Goal: Information Seeking & Learning: Check status

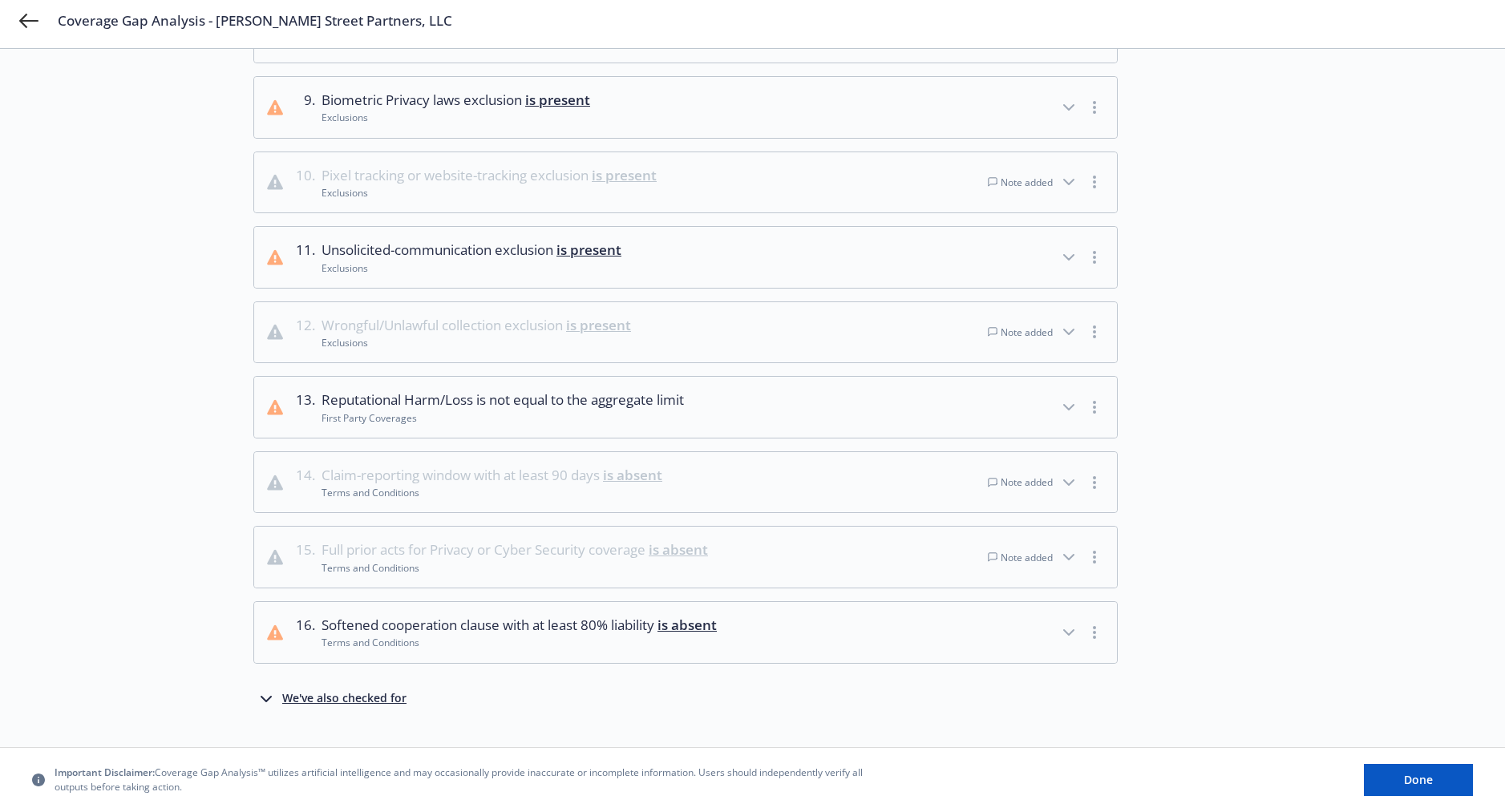
click at [187, 342] on div "Choose source Analyze 3 Review analysis" at bounding box center [165, 36] width 177 height 1397
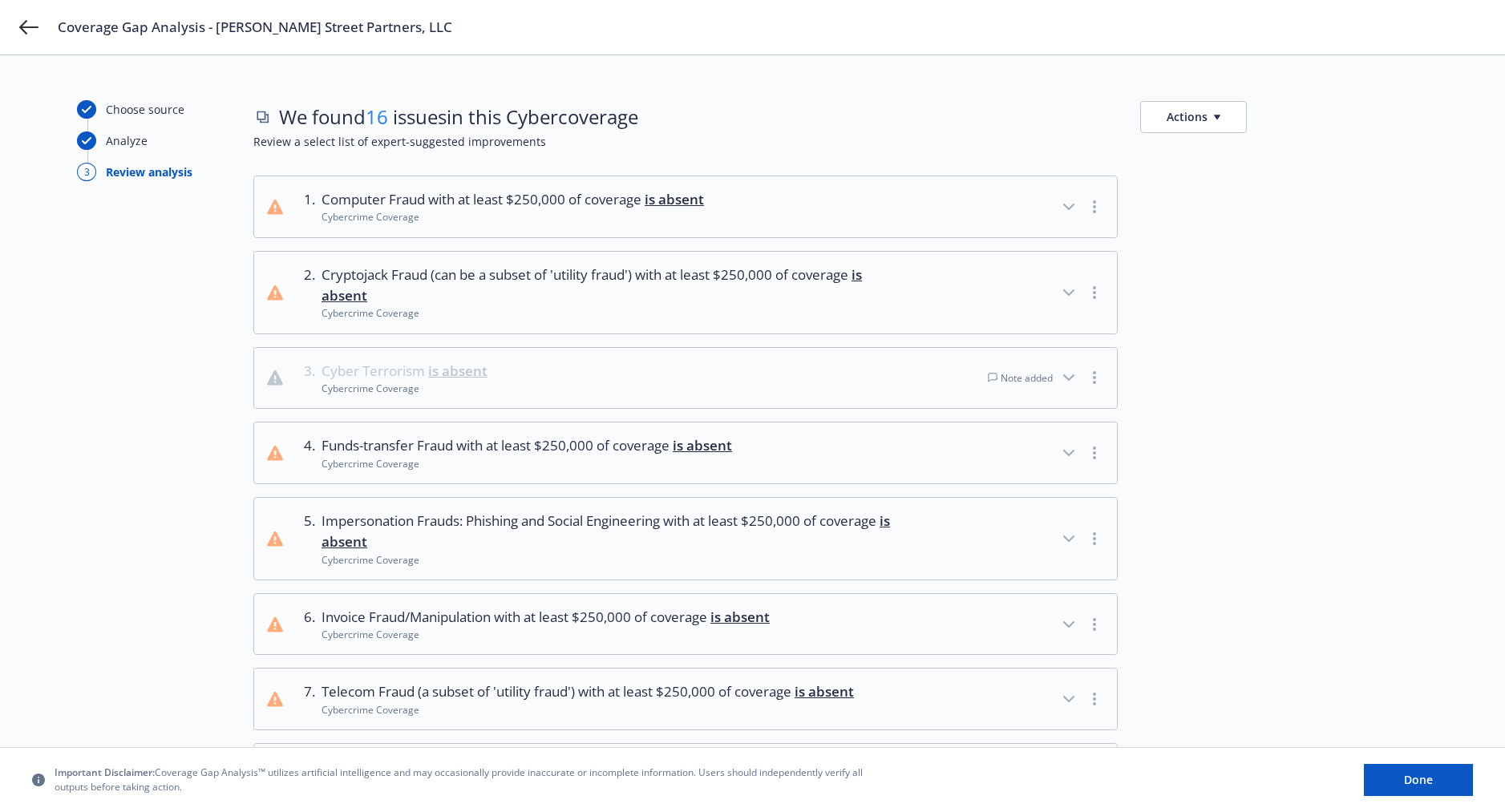
click at [1313, 335] on div "1 . Computer Fraud with at least $250,000 of coverage is absent Cybercrime Cove…" at bounding box center [840, 801] width 1174 height 1251
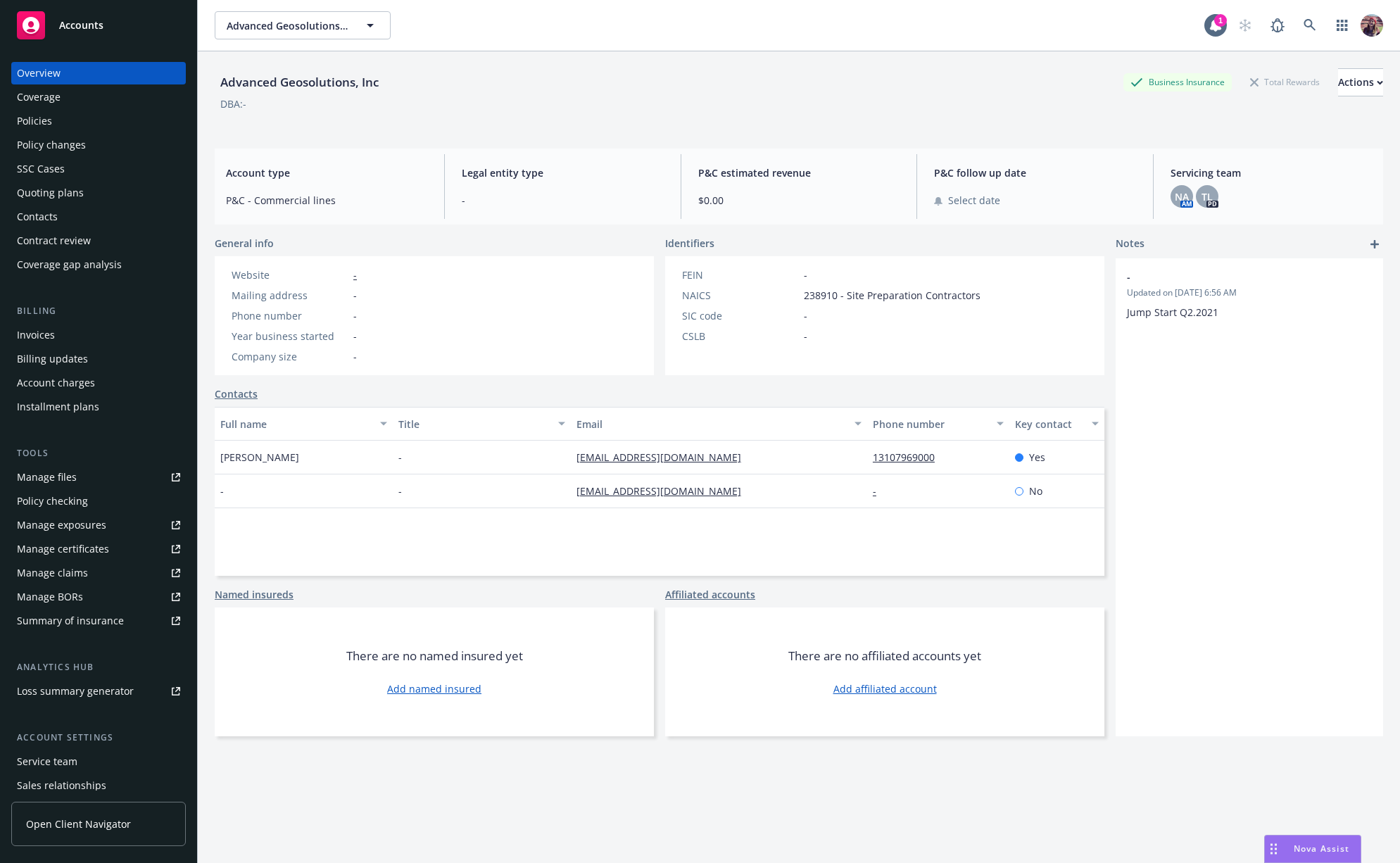
click at [599, 78] on div "Advanced Geosolutions, Inc Business Insurance Total Rewards Actions" at bounding box center [799, 82] width 1169 height 29
click at [69, 115] on div "Policies" at bounding box center [98, 121] width 163 height 22
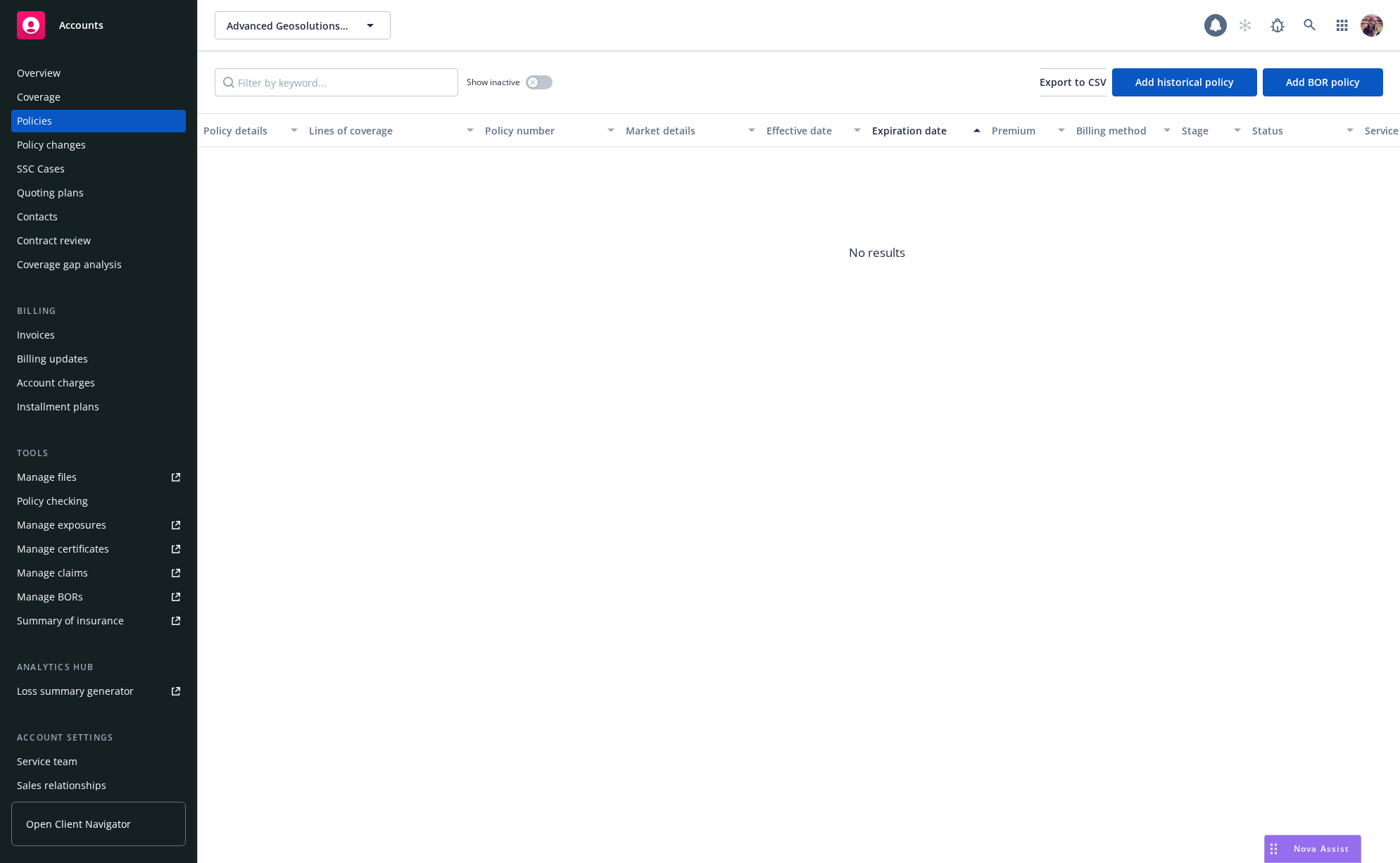
click at [67, 73] on div "Overview" at bounding box center [98, 73] width 163 height 22
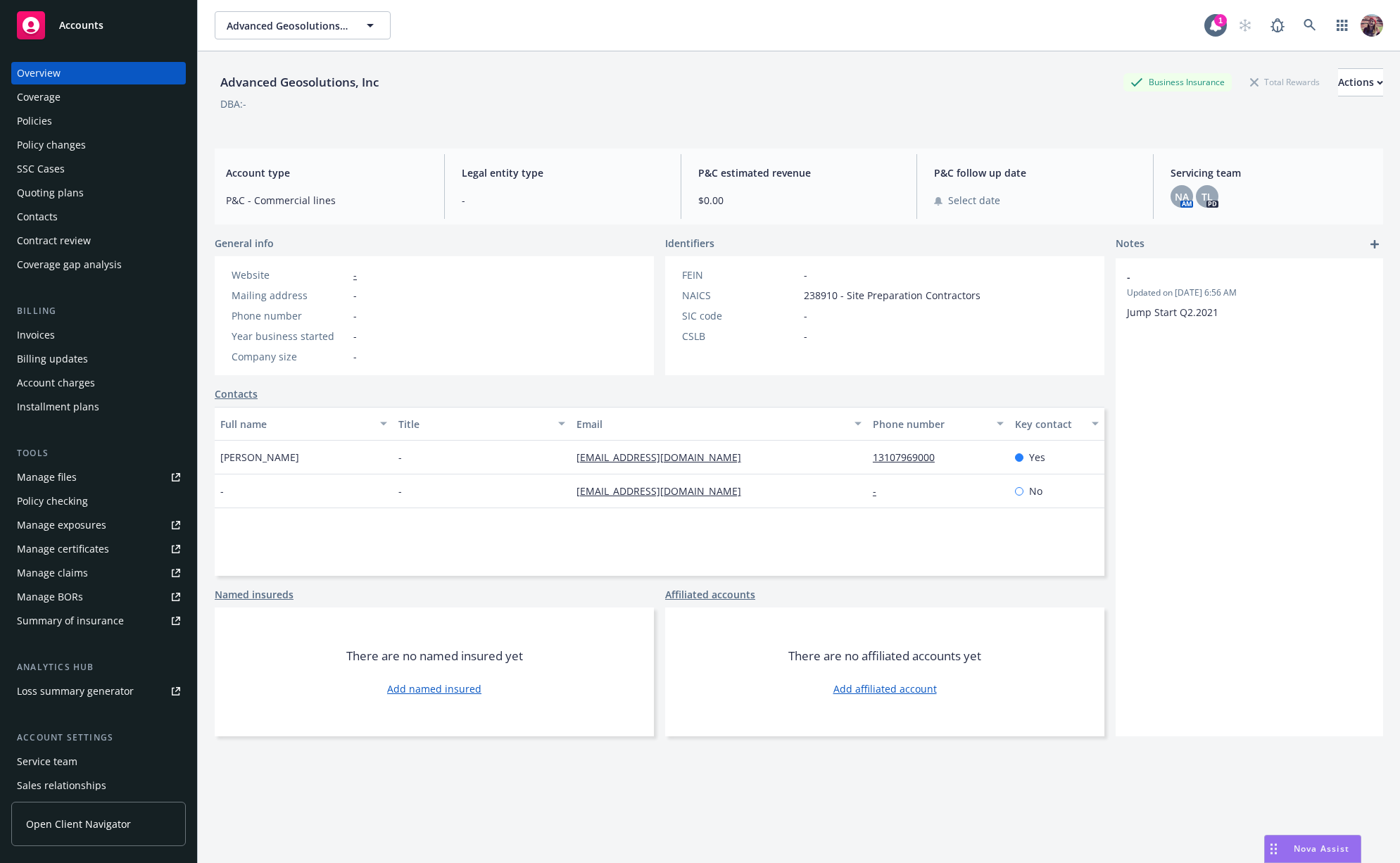
click at [233, 394] on link "Contacts" at bounding box center [236, 393] width 43 height 15
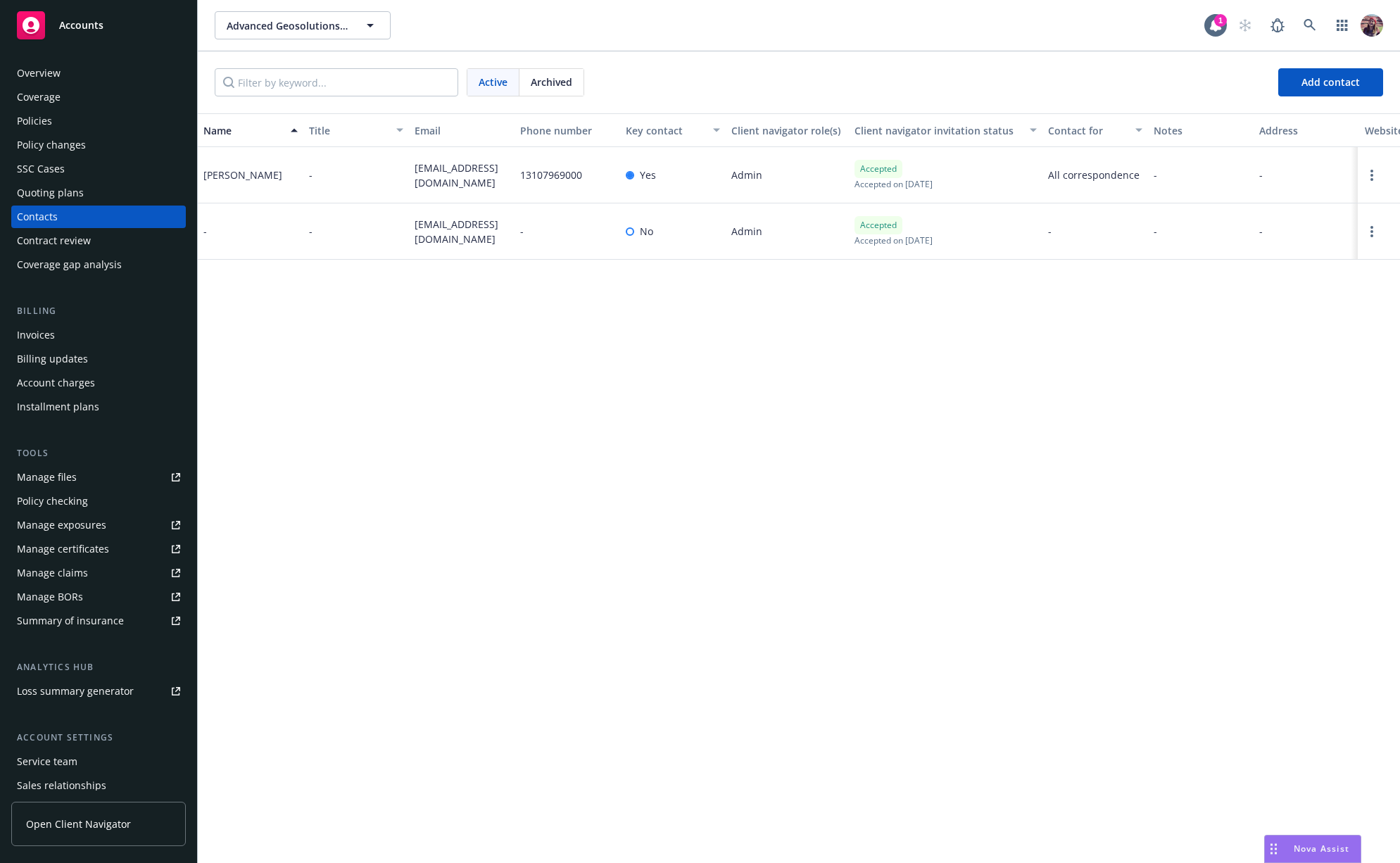
click at [396, 365] on div "Name Title Email Phone number Key contact Client navigator role(s) Client navig…" at bounding box center [799, 488] width 1202 height 750
click at [116, 73] on div "Overview" at bounding box center [98, 73] width 163 height 22
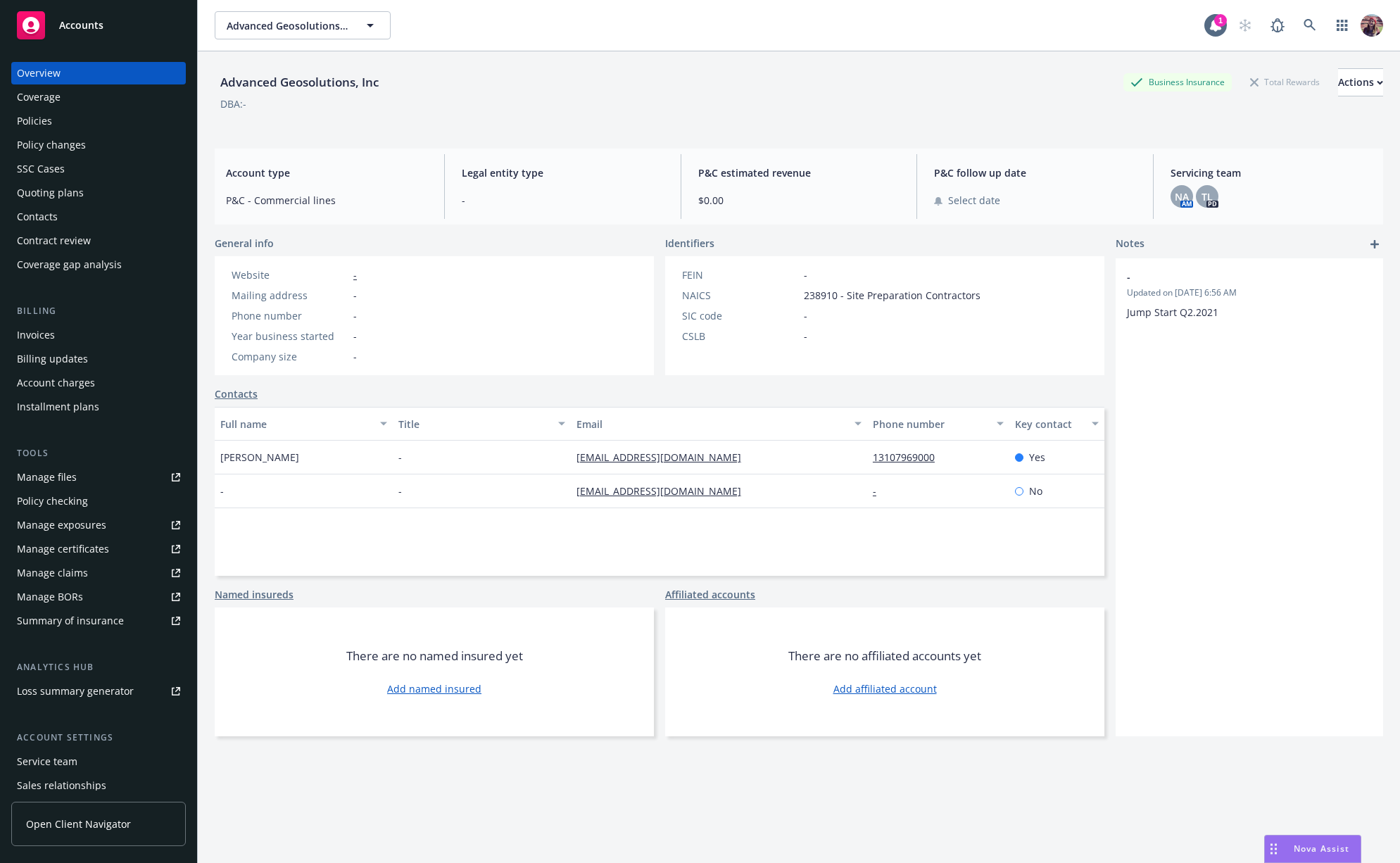
click at [554, 77] on div "Advanced Geosolutions, Inc Business Insurance Total Rewards Actions" at bounding box center [799, 82] width 1169 height 29
click at [505, 100] on div "DBA: -" at bounding box center [799, 104] width 1169 height 15
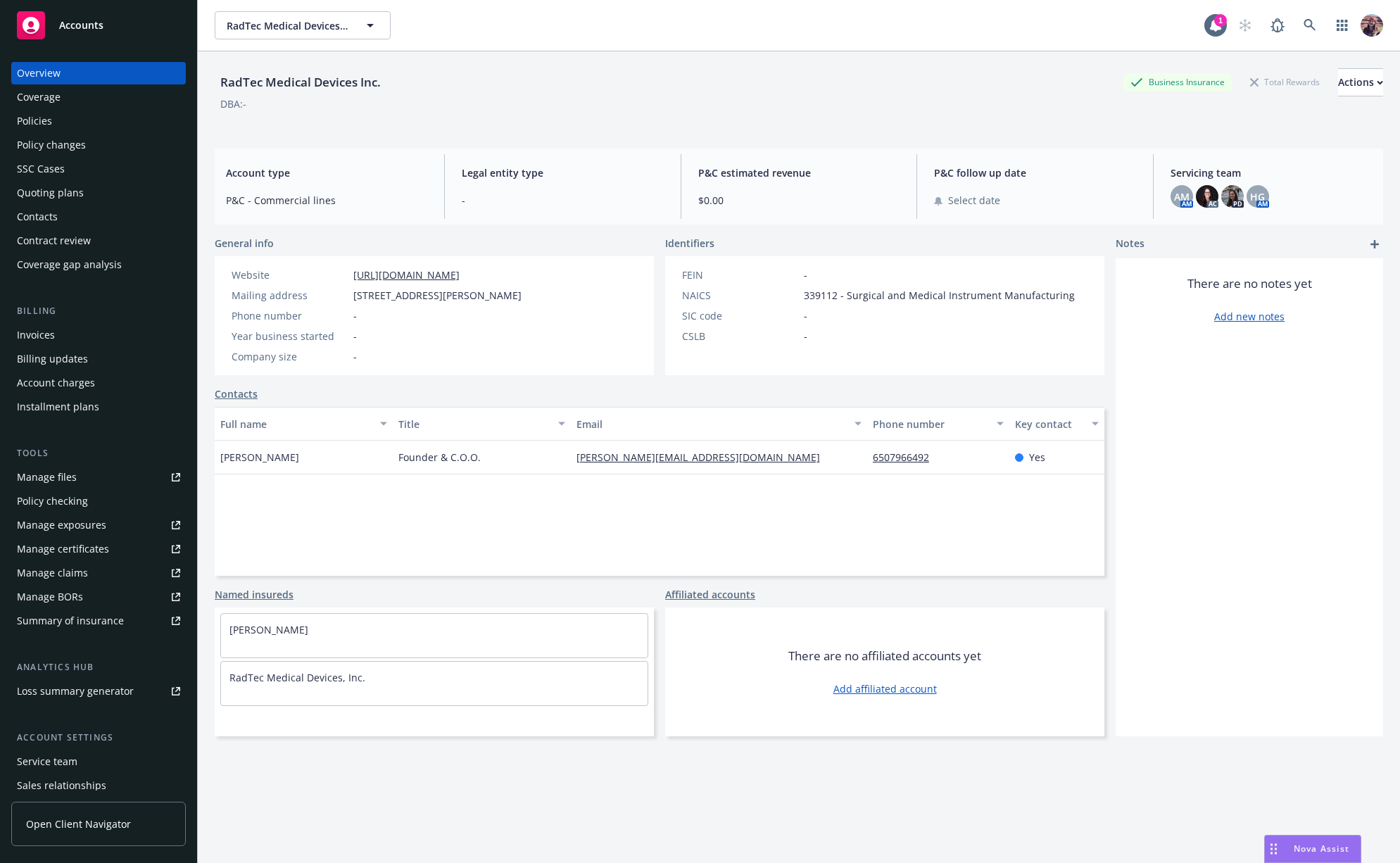
click at [240, 390] on link "Contacts" at bounding box center [236, 393] width 43 height 15
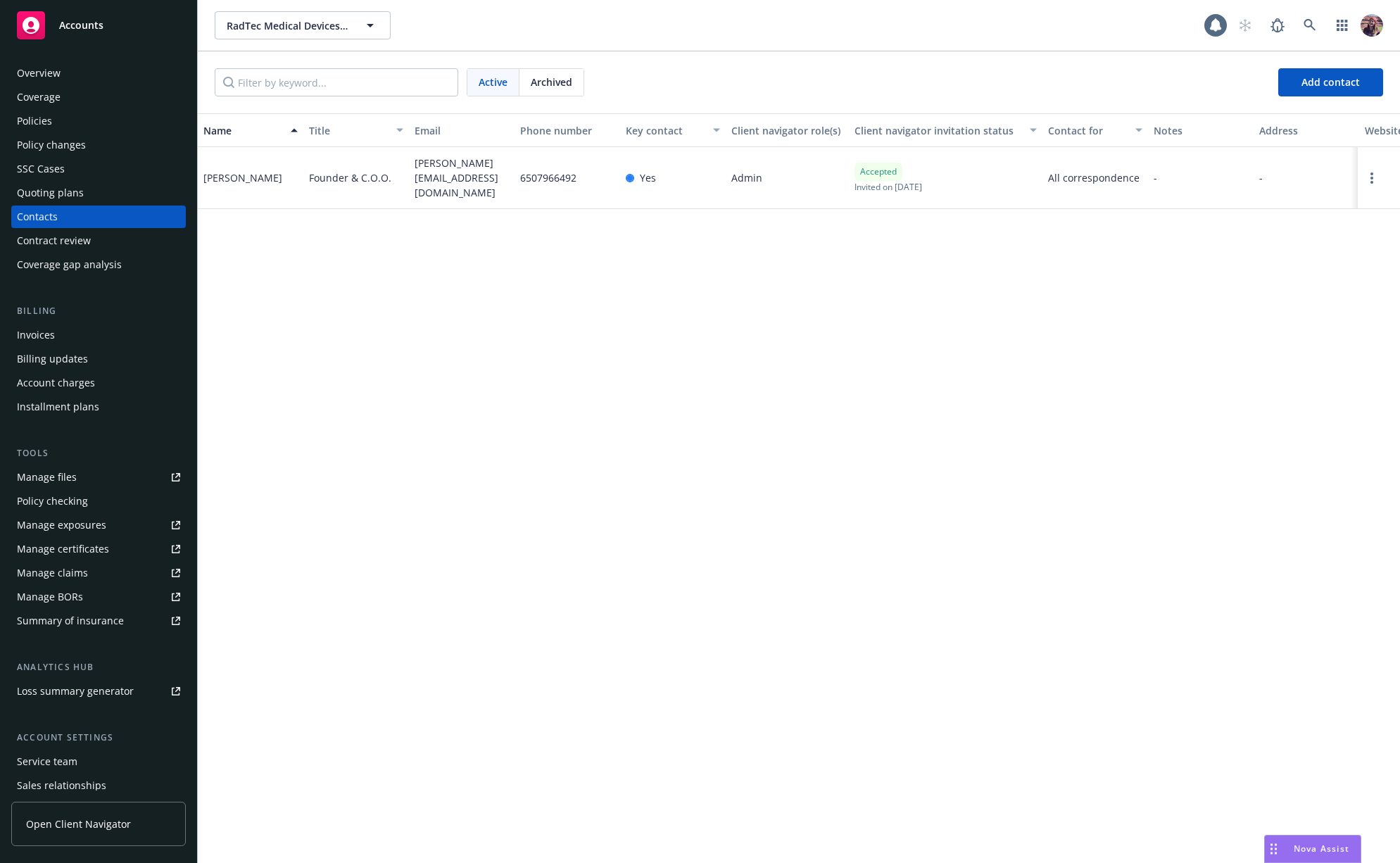
click at [594, 579] on div "Name Title Email Phone number Key contact Client navigator role(s) Client navig…" at bounding box center [799, 488] width 1202 height 750
click at [775, 403] on div "Name Title Email Phone number Key contact Client navigator role(s) Client navig…" at bounding box center [799, 488] width 1202 height 750
click at [66, 113] on div "Policies" at bounding box center [98, 121] width 163 height 22
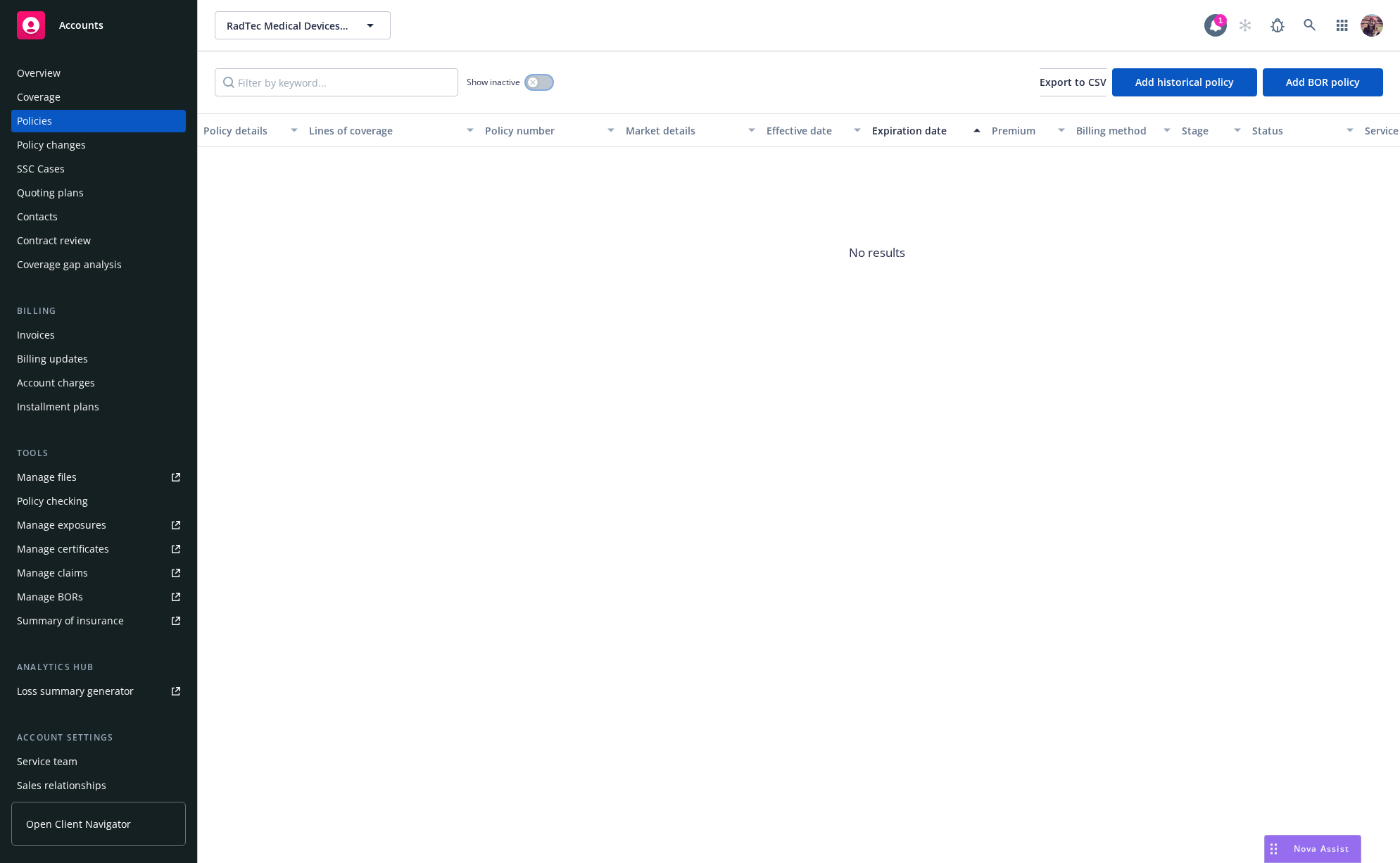
click at [538, 79] on button "button" at bounding box center [539, 82] width 27 height 14
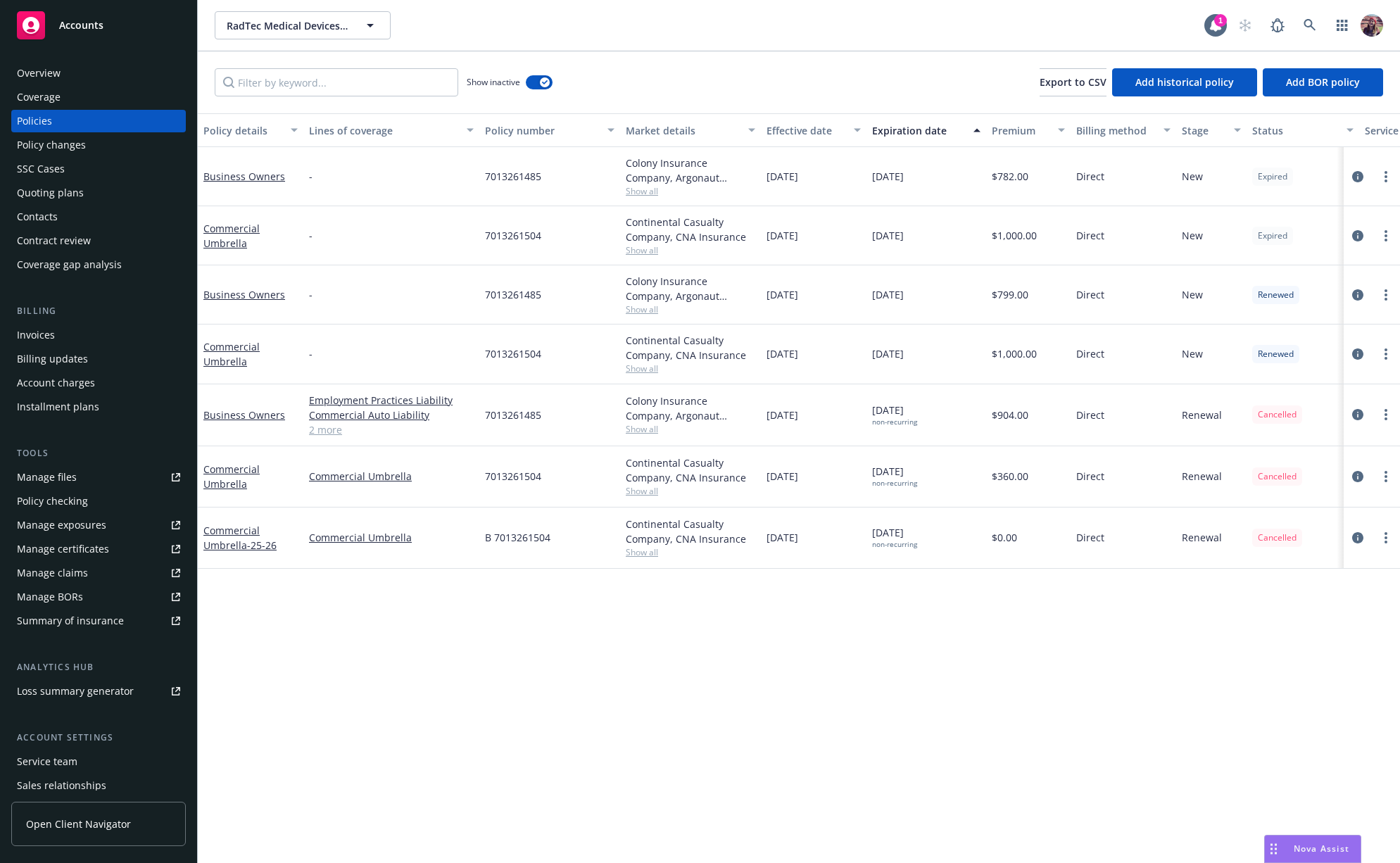
click at [622, 51] on div "Show inactive Export to CSV Add historical policy Add BOR policy" at bounding box center [799, 82] width 1202 height 62
